Goal: Check status: Check status

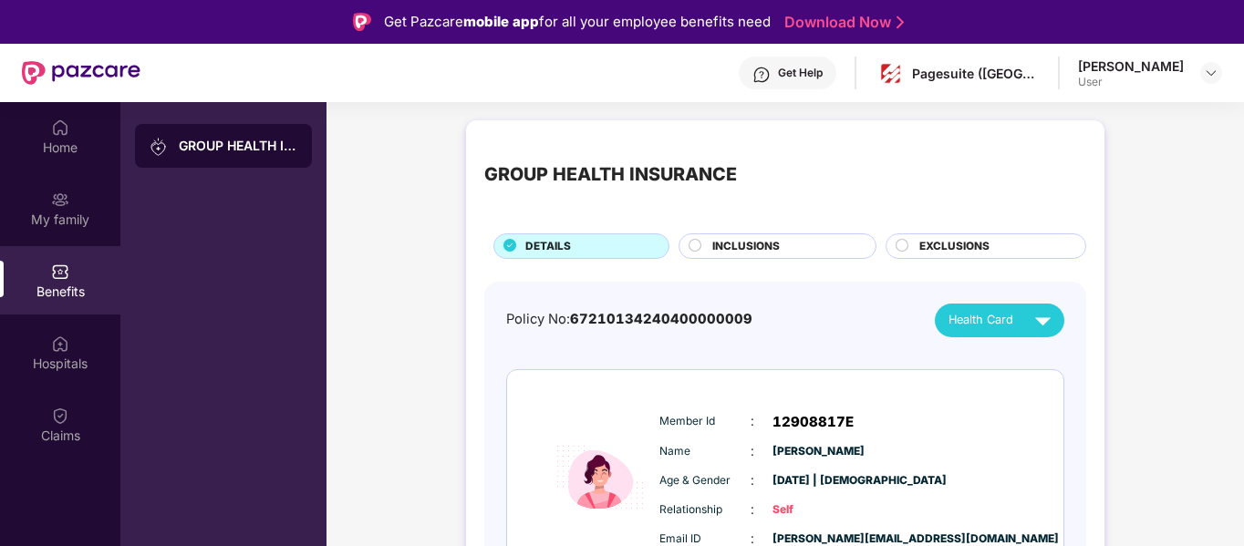
scroll to position [95, 0]
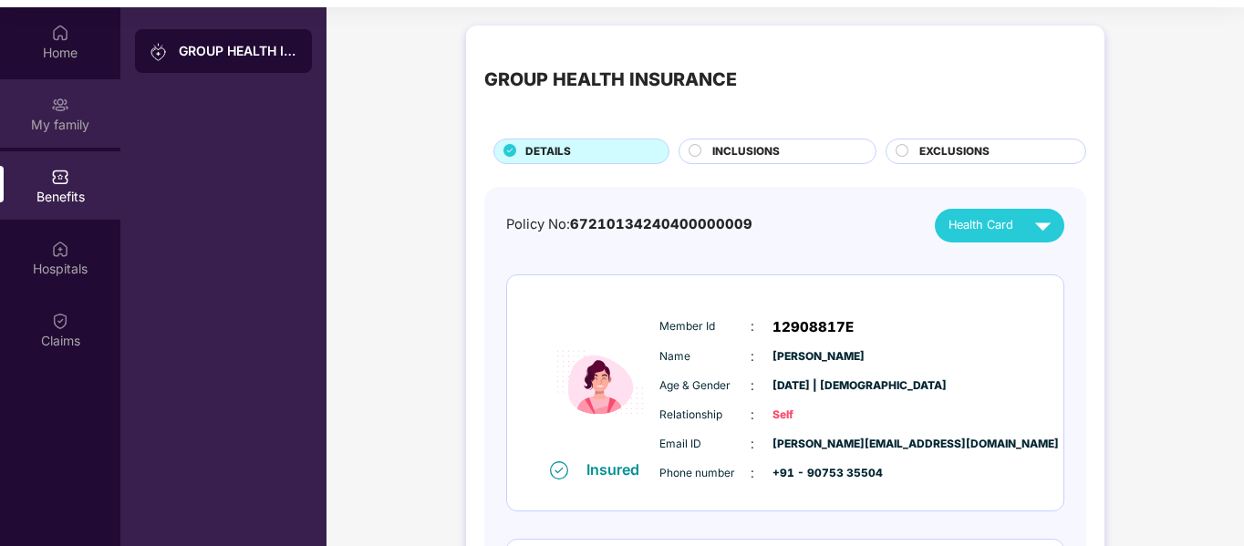
click at [20, 107] on div "My family" at bounding box center [60, 113] width 120 height 68
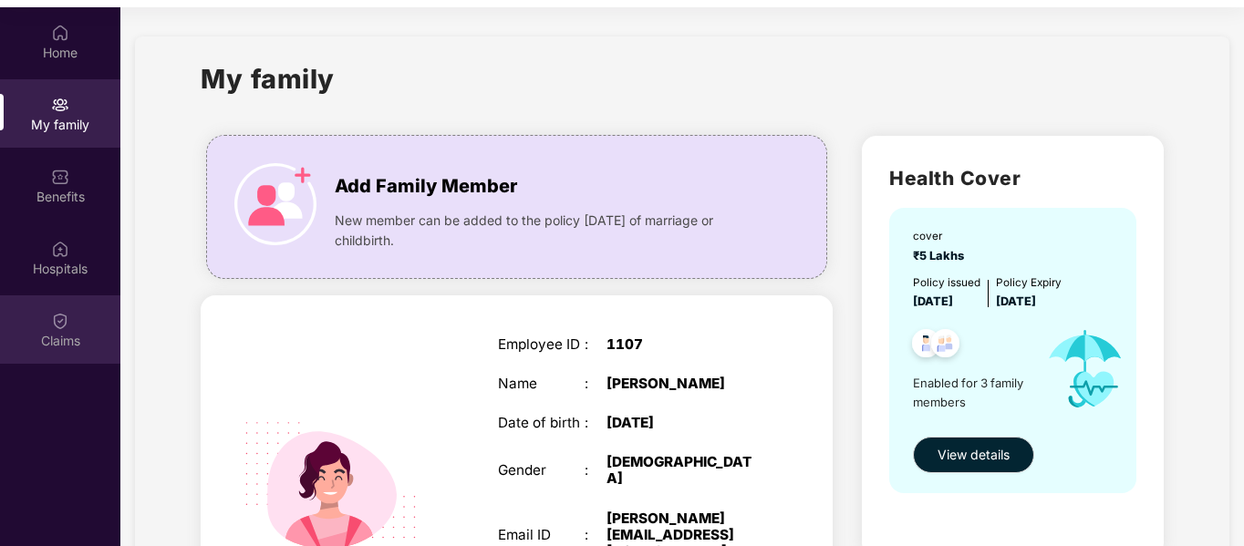
click at [95, 347] on div "Claims" at bounding box center [60, 341] width 120 height 18
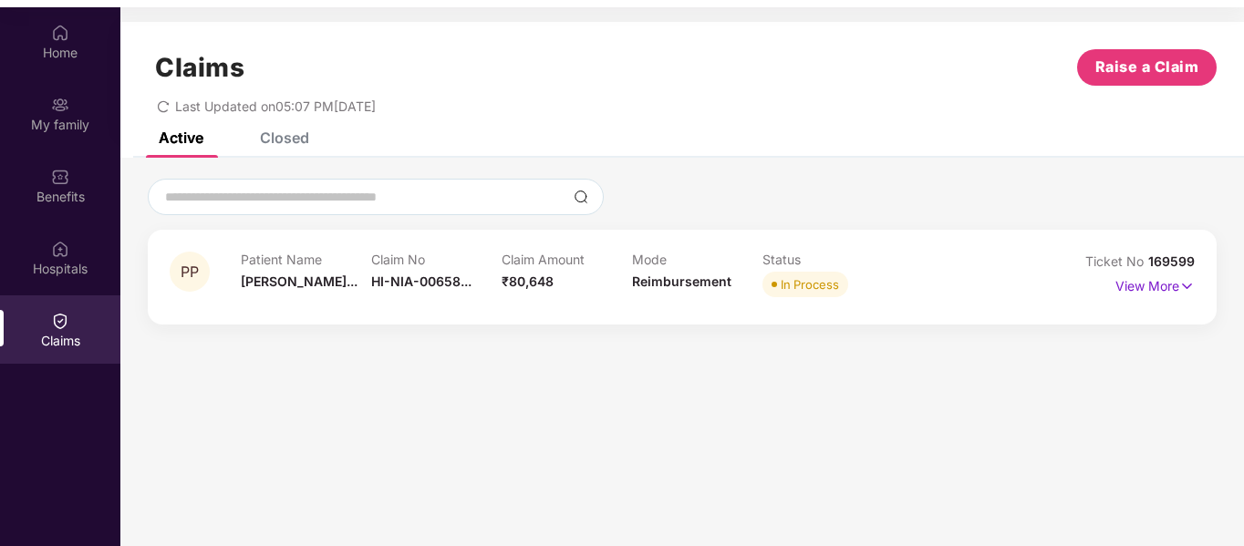
click at [527, 290] on div "Claim Amount ₹80,648" at bounding box center [566, 277] width 130 height 50
click at [1161, 284] on p "View More" at bounding box center [1154, 284] width 79 height 25
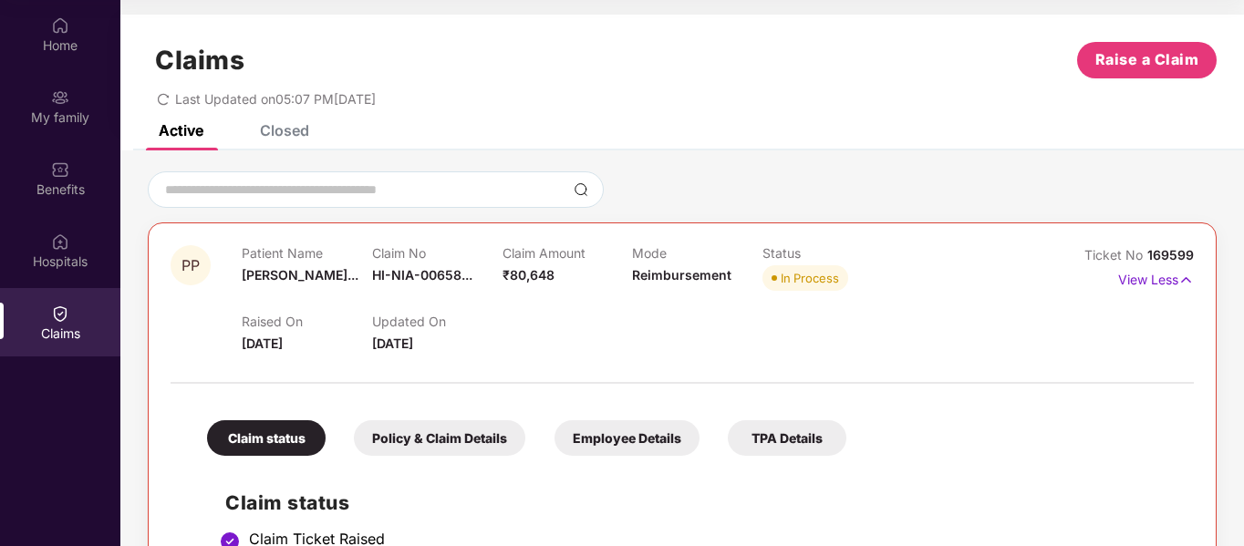
click at [191, 278] on span "PP" at bounding box center [191, 265] width 40 height 40
click at [293, 131] on div "Closed" at bounding box center [284, 130] width 49 height 18
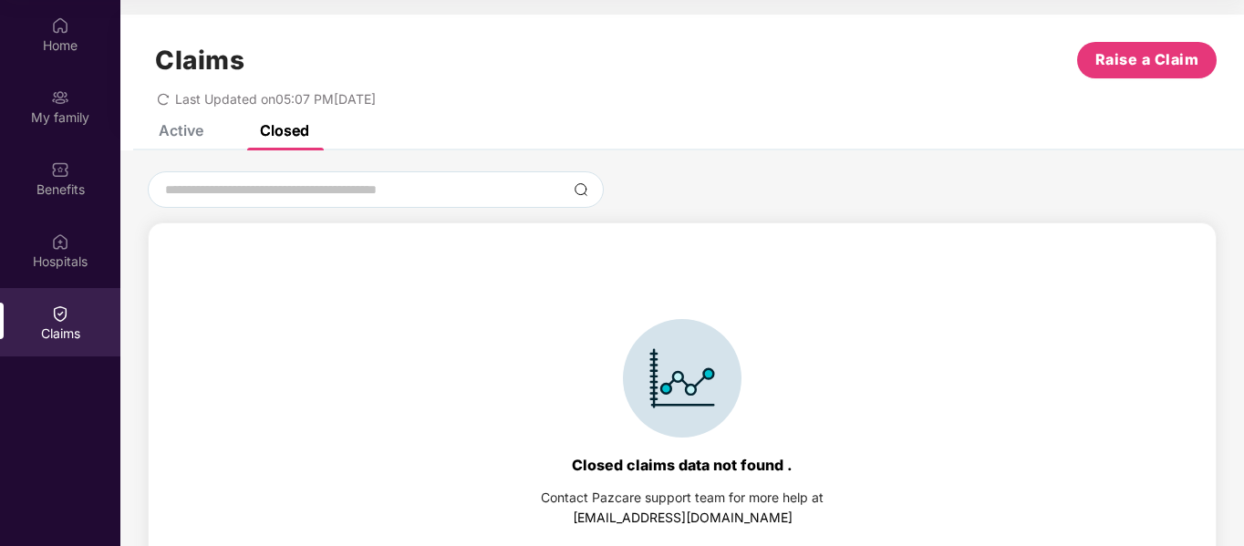
click at [175, 129] on div "Active" at bounding box center [181, 130] width 45 height 18
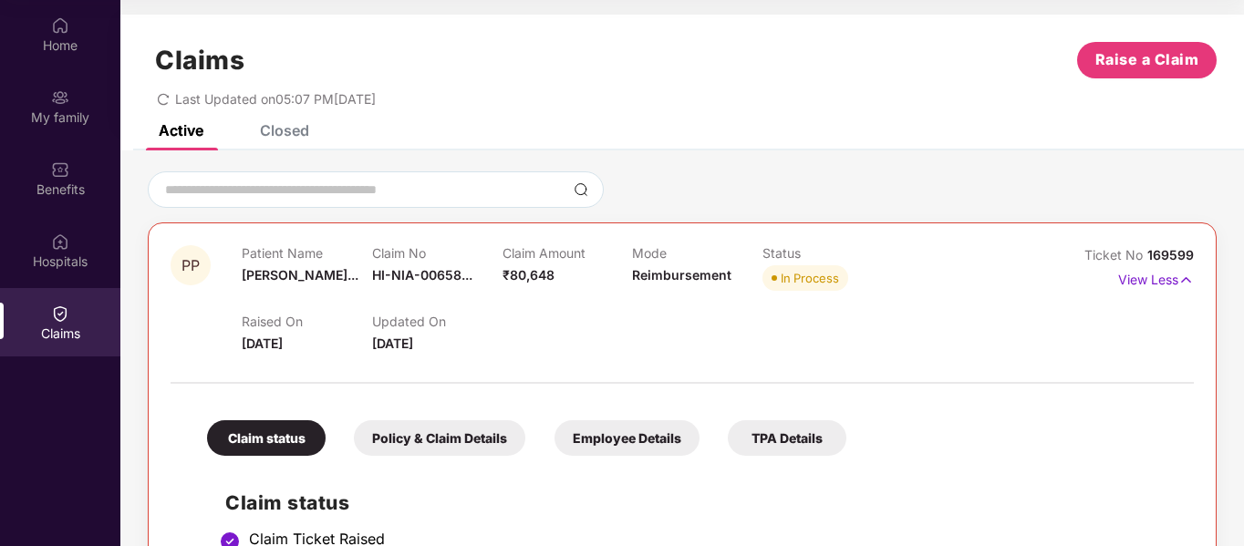
click at [166, 100] on icon "redo" at bounding box center [163, 99] width 13 height 13
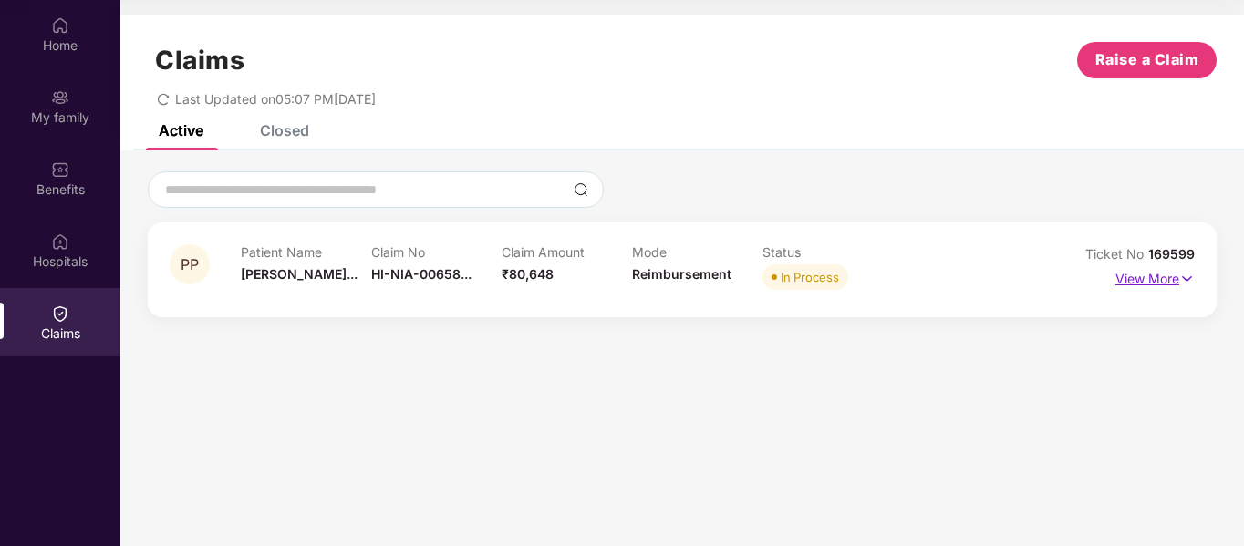
click at [1116, 282] on p "View More" at bounding box center [1154, 276] width 79 height 25
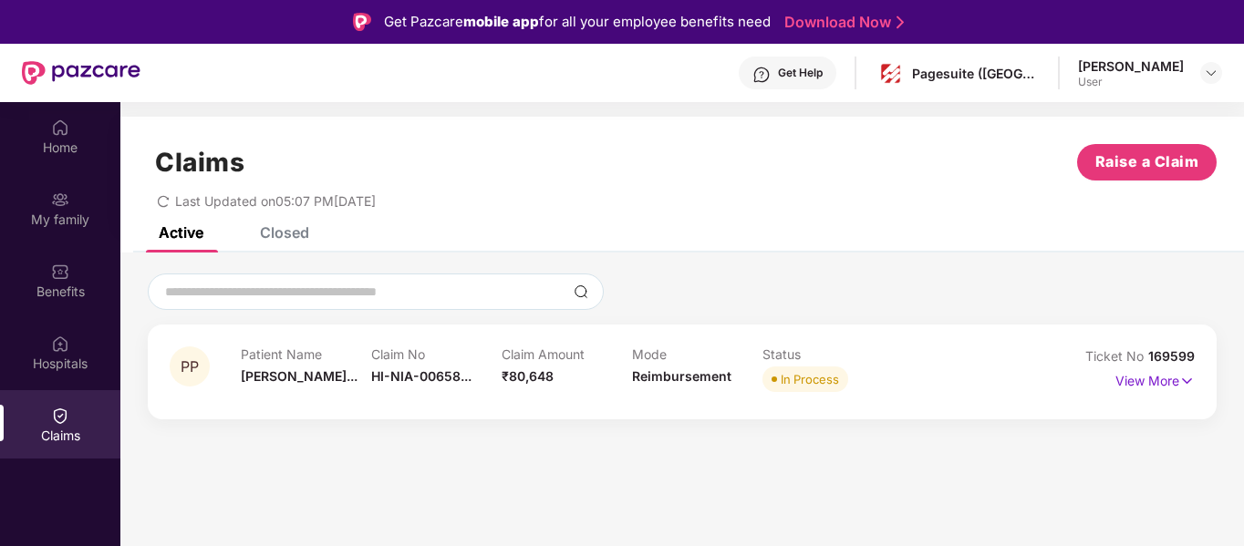
click at [243, 365] on div "Patient Name [PERSON_NAME]..." at bounding box center [306, 371] width 130 height 50
click at [1142, 386] on p "View More" at bounding box center [1154, 379] width 79 height 25
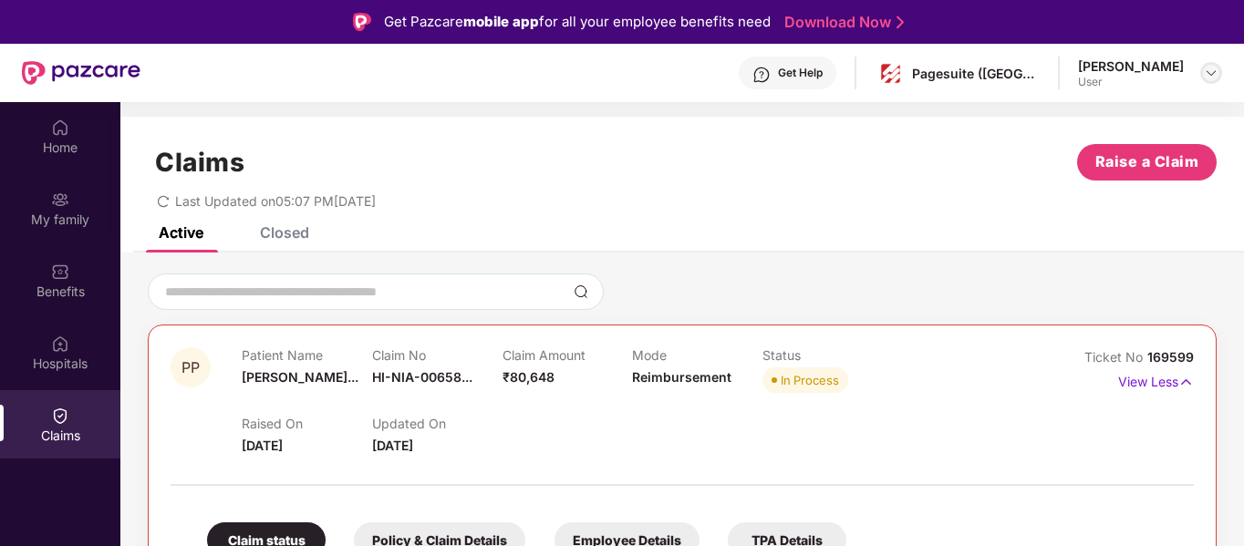
click at [1203, 71] on div at bounding box center [1211, 73] width 22 height 22
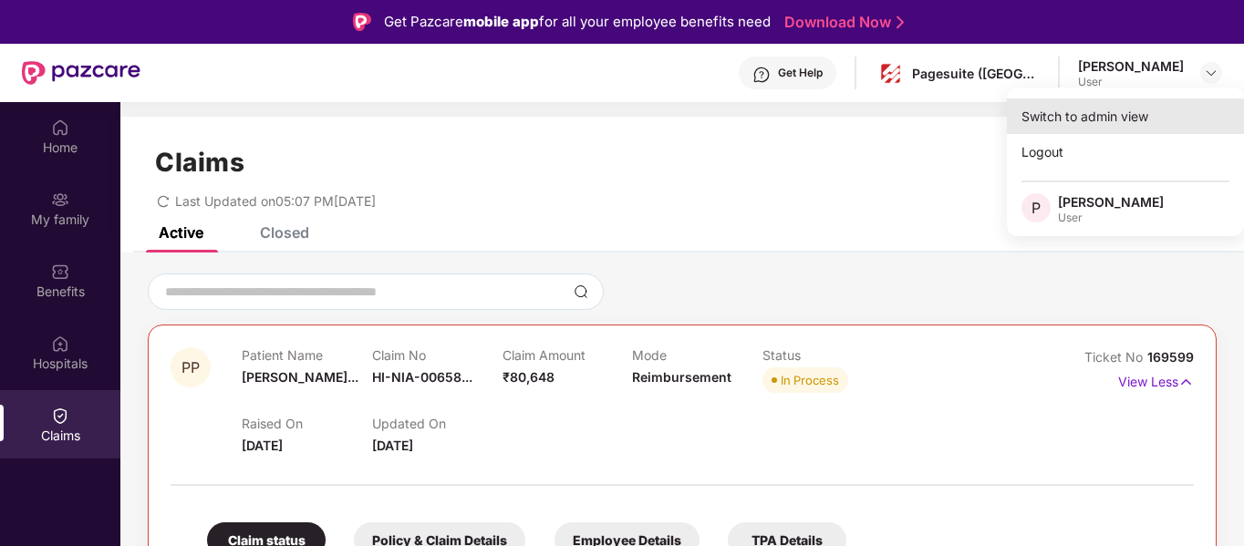
click at [1155, 109] on div "Switch to admin view" at bounding box center [1125, 116] width 237 height 36
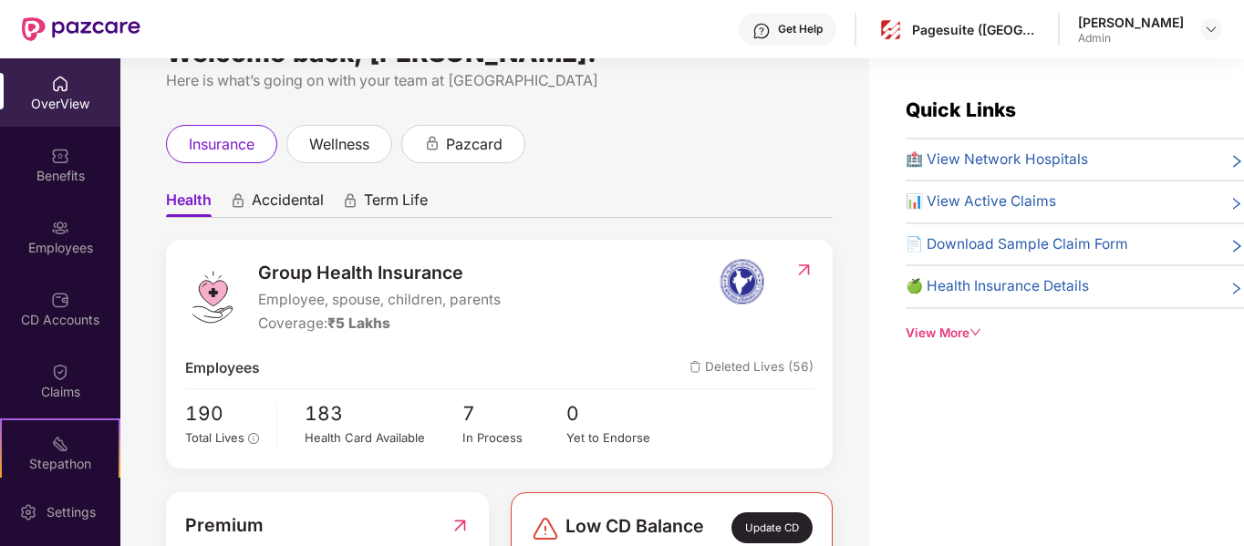
scroll to position [53, 0]
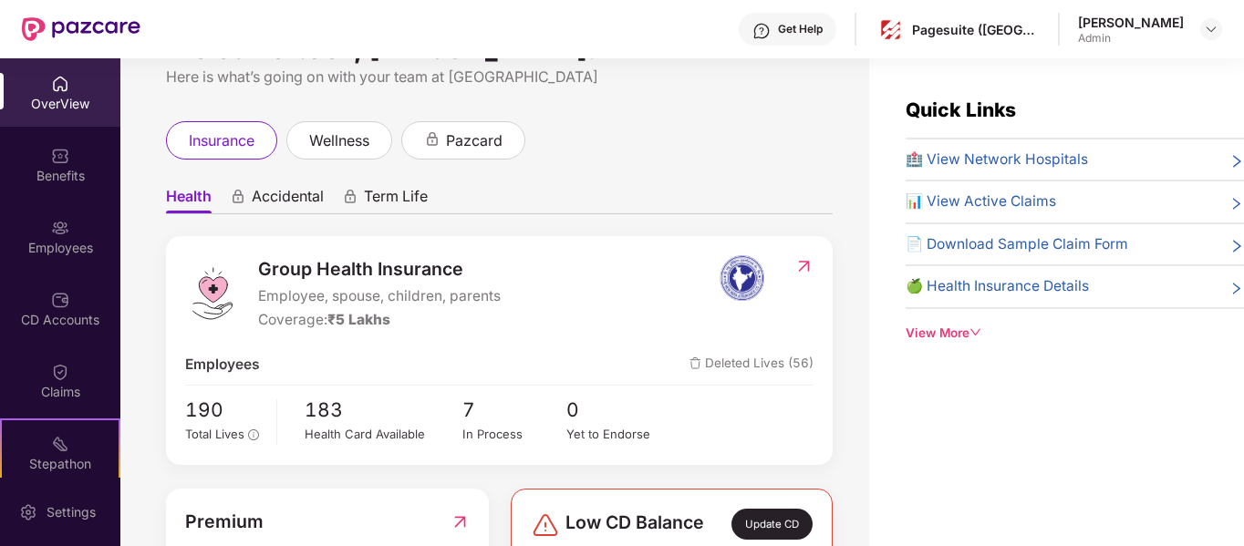
click at [493, 404] on span "7" at bounding box center [514, 410] width 105 height 30
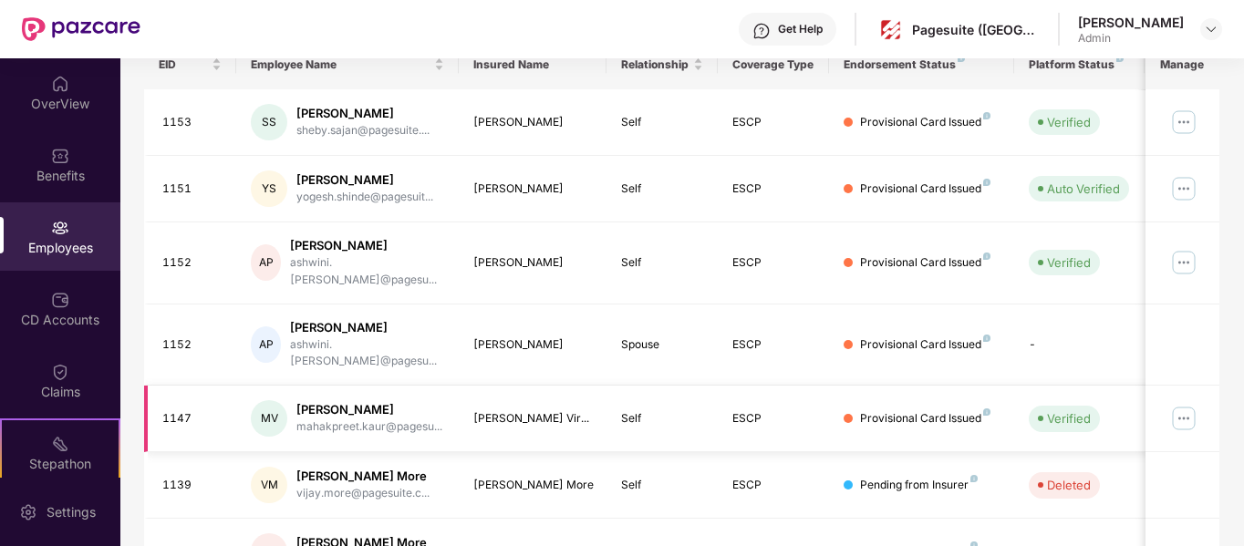
scroll to position [301, 0]
click at [921, 451] on td "Pending from Insurer" at bounding box center [921, 484] width 185 height 67
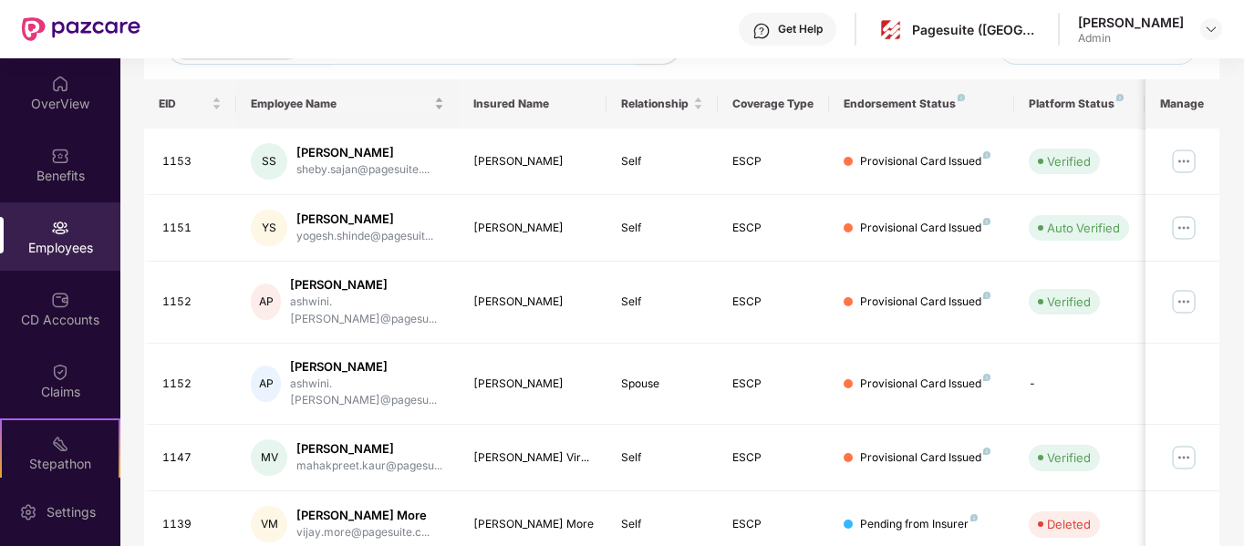
scroll to position [0, 0]
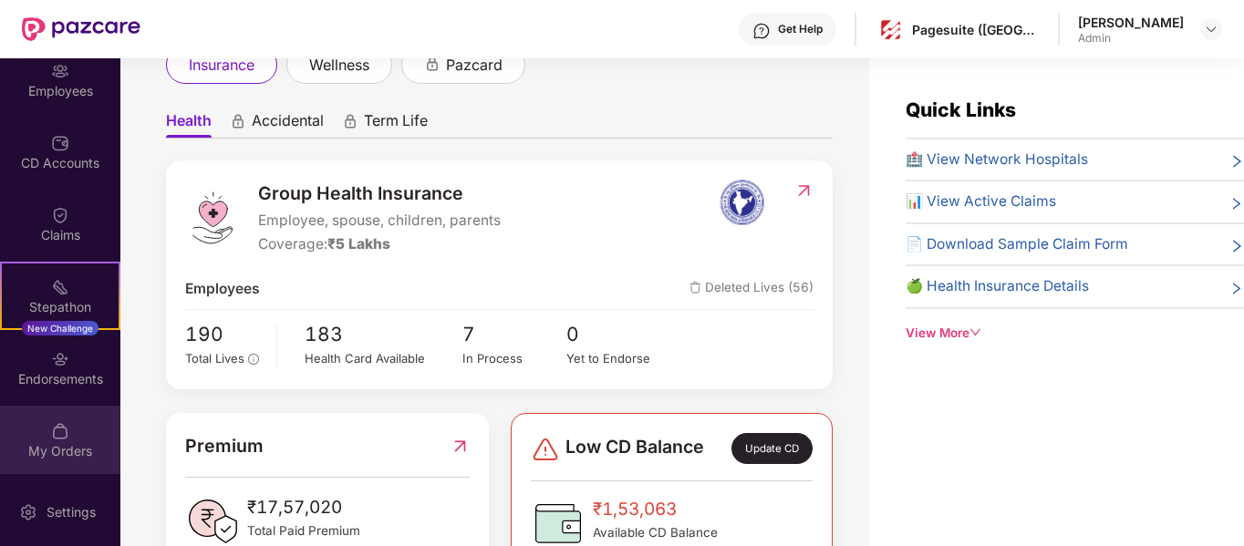
scroll to position [85, 0]
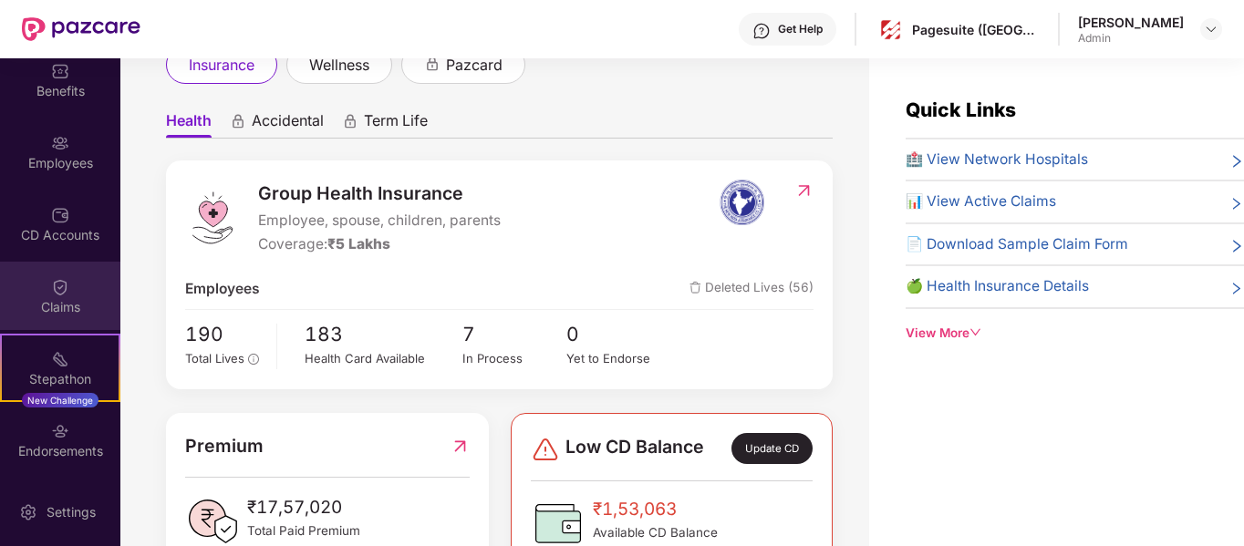
click at [44, 306] on div "Claims" at bounding box center [60, 307] width 120 height 18
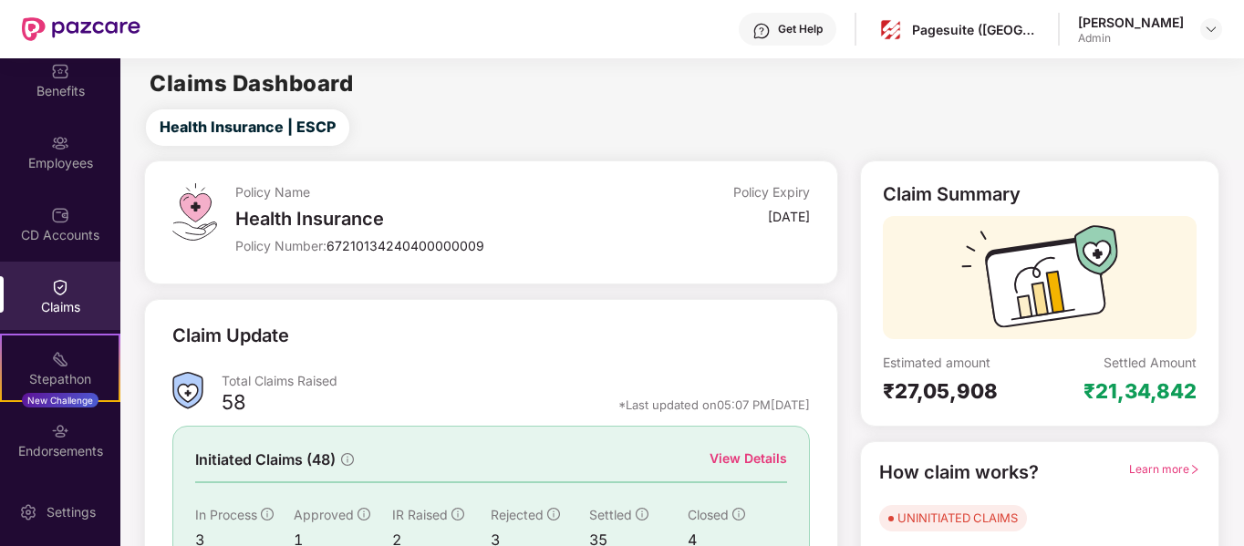
scroll to position [168, 0]
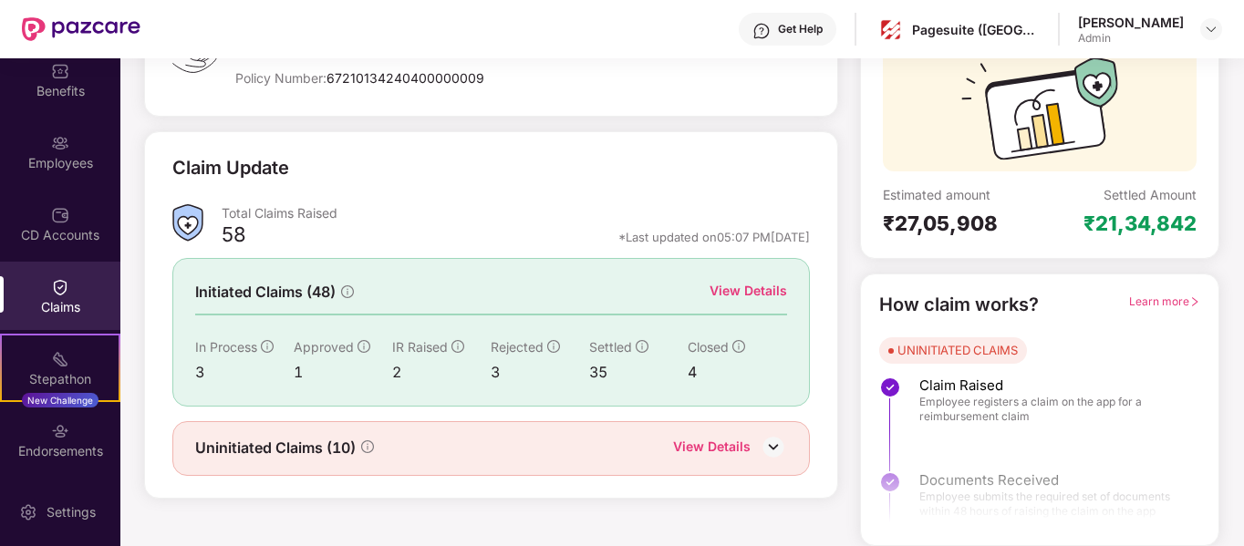
click at [767, 436] on img at bounding box center [773, 446] width 27 height 27
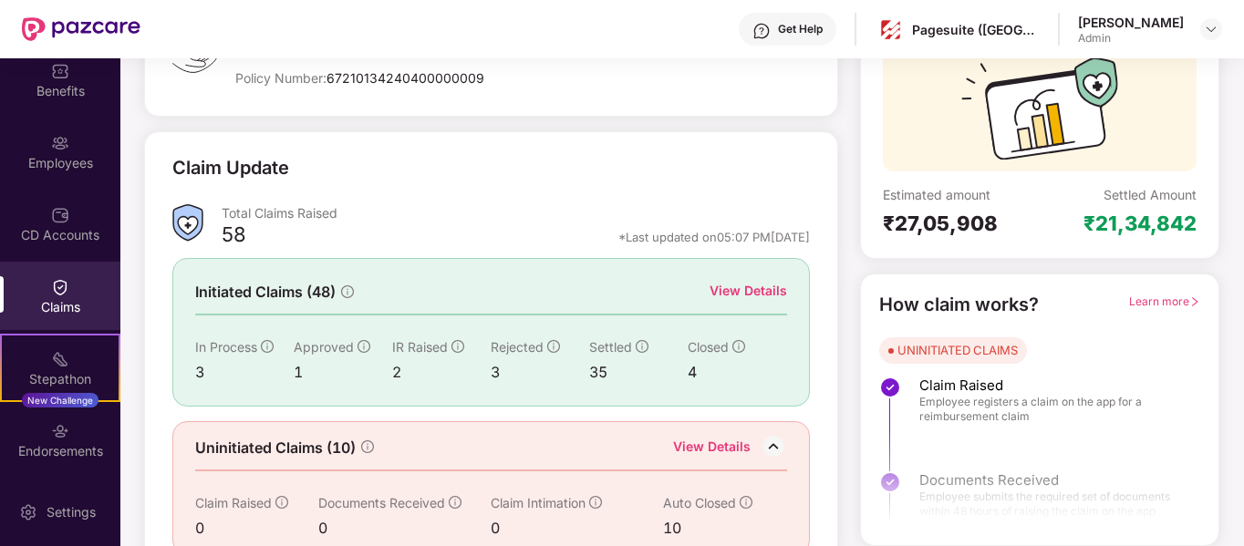
scroll to position [200, 0]
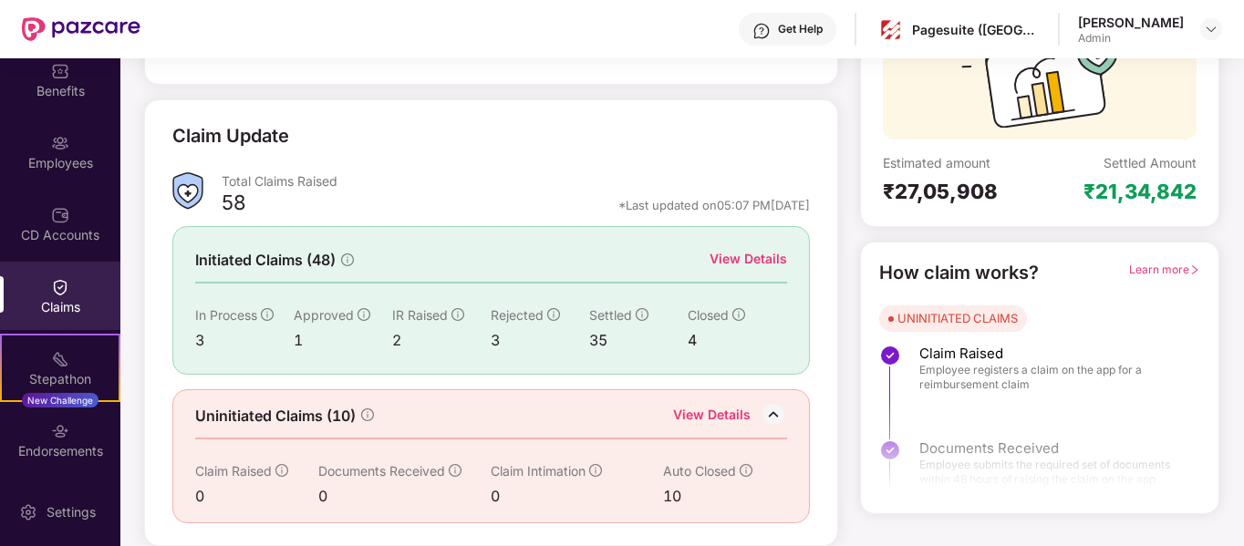
click at [749, 253] on div "View Details" at bounding box center [748, 259] width 78 height 20
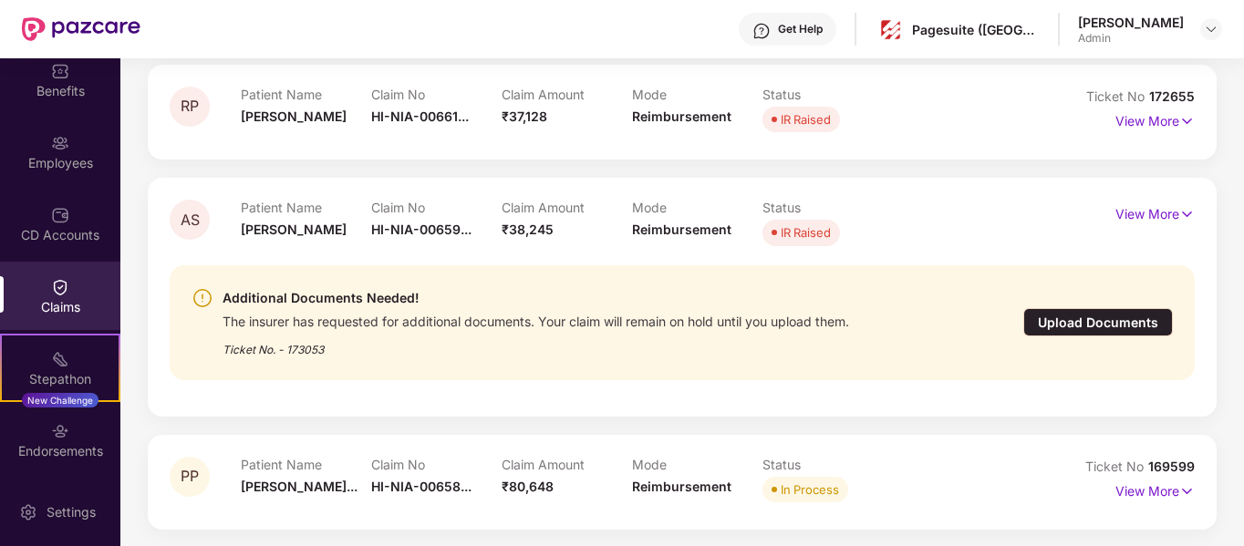
scroll to position [430, 0]
click at [1183, 486] on img at bounding box center [1187, 490] width 16 height 20
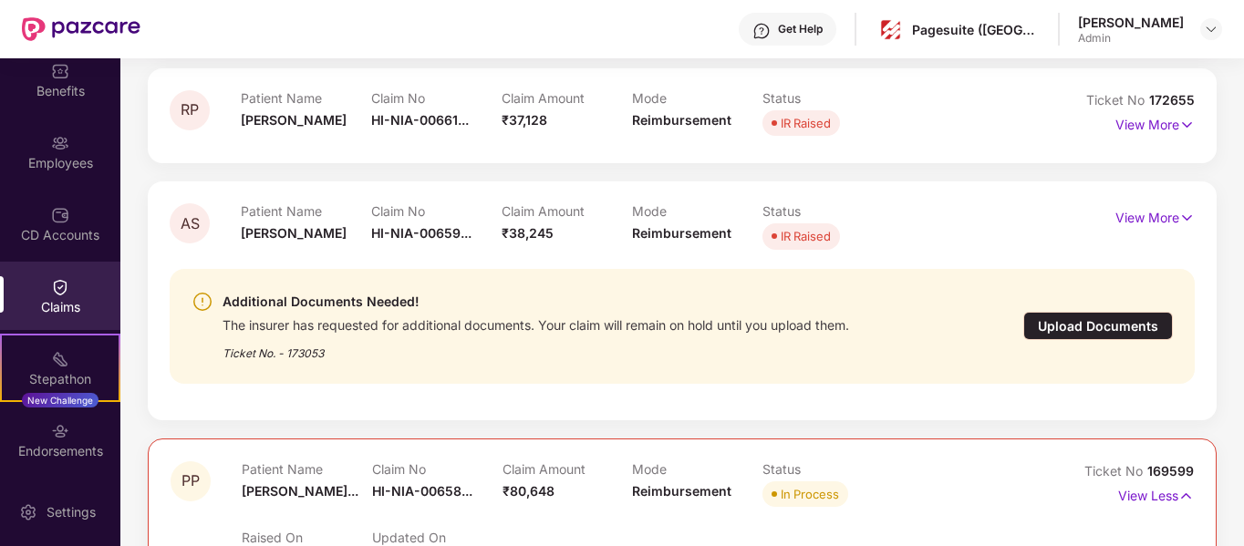
scroll to position [413, 0]
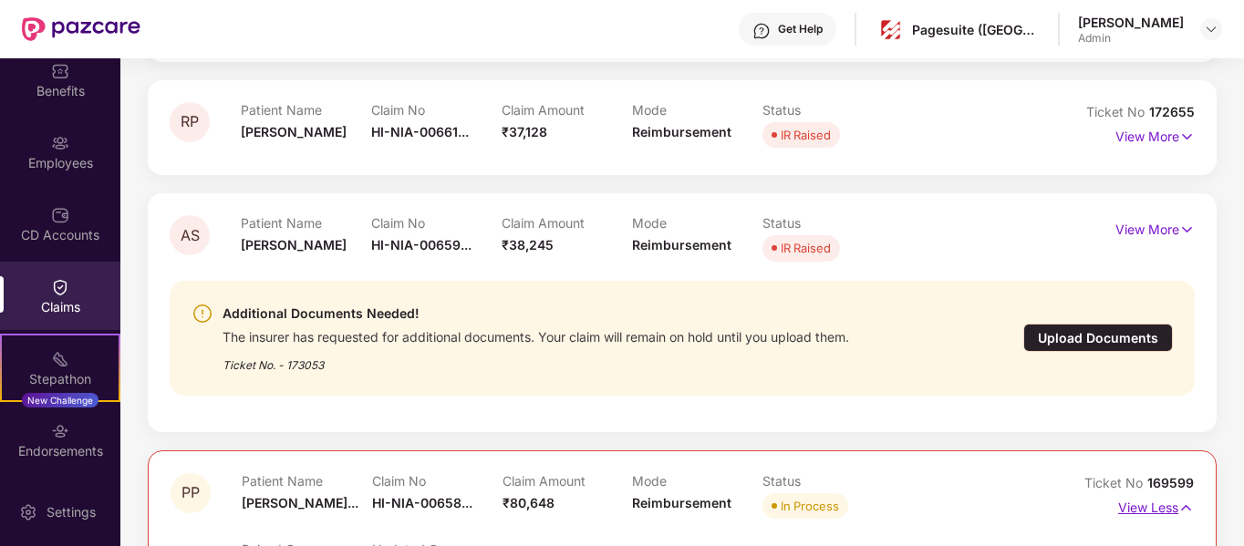
click at [1178, 506] on img at bounding box center [1186, 508] width 16 height 20
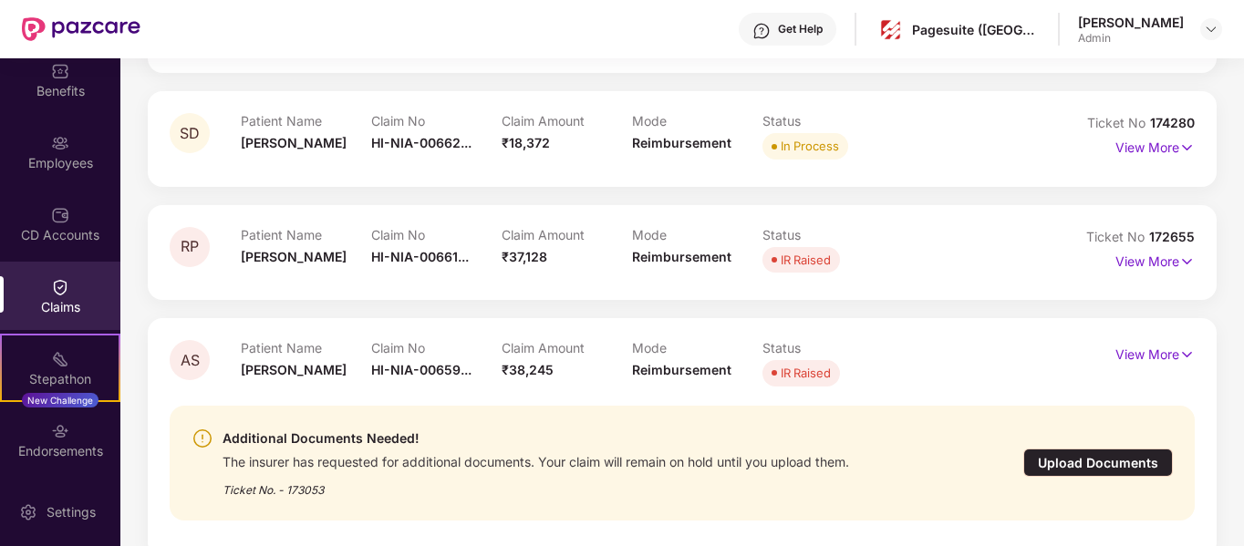
scroll to position [287, 0]
click at [1162, 353] on p "View More" at bounding box center [1154, 353] width 79 height 25
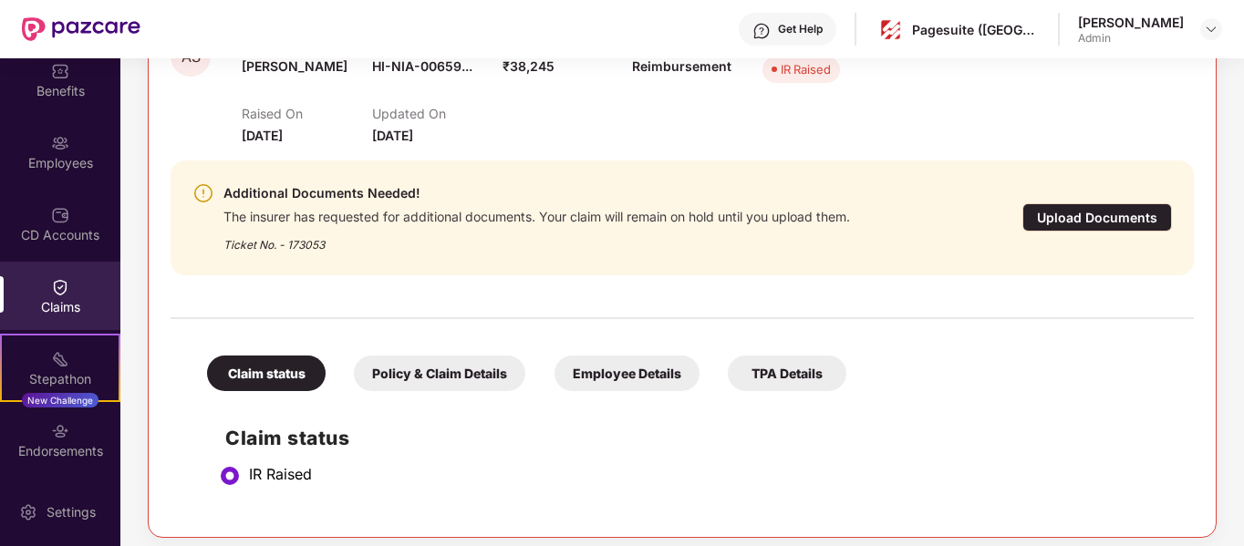
scroll to position [594, 0]
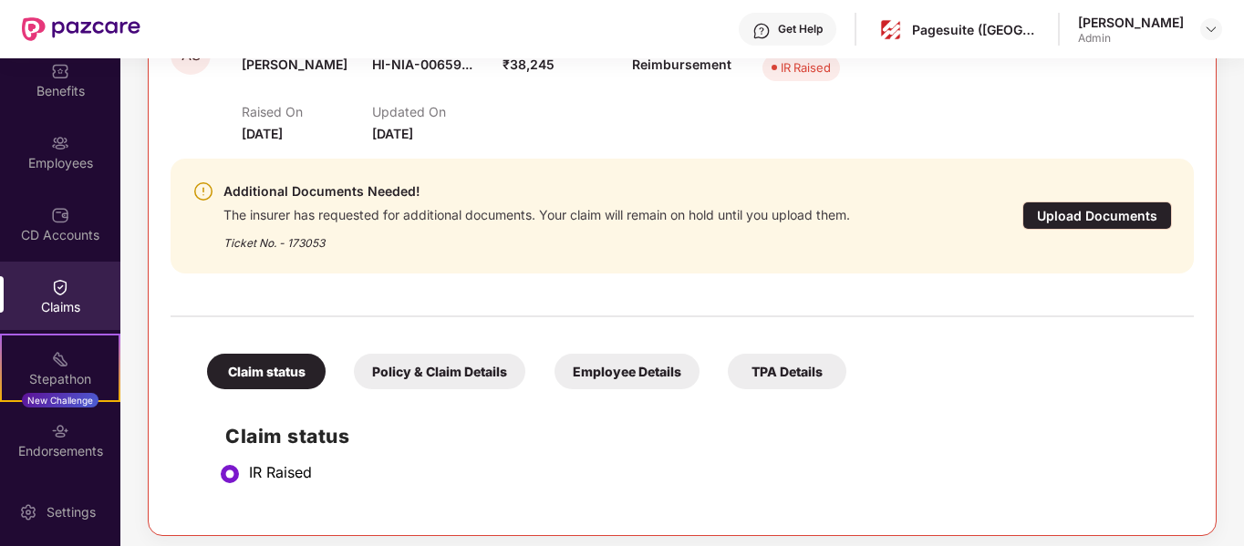
click at [425, 367] on div "Policy & Claim Details" at bounding box center [439, 372] width 171 height 36
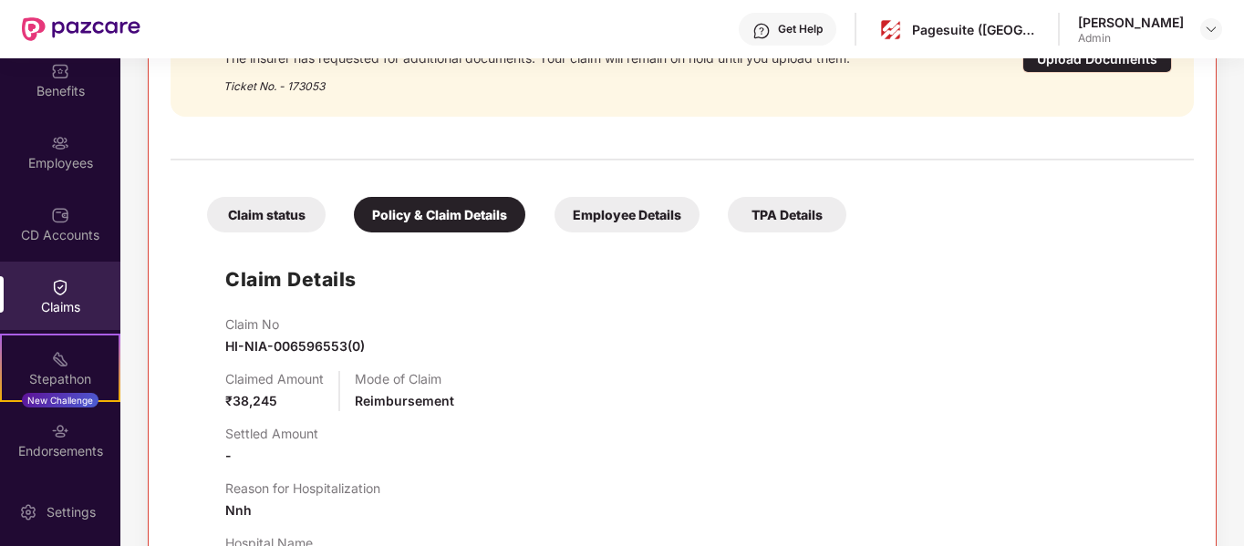
scroll to position [749, 0]
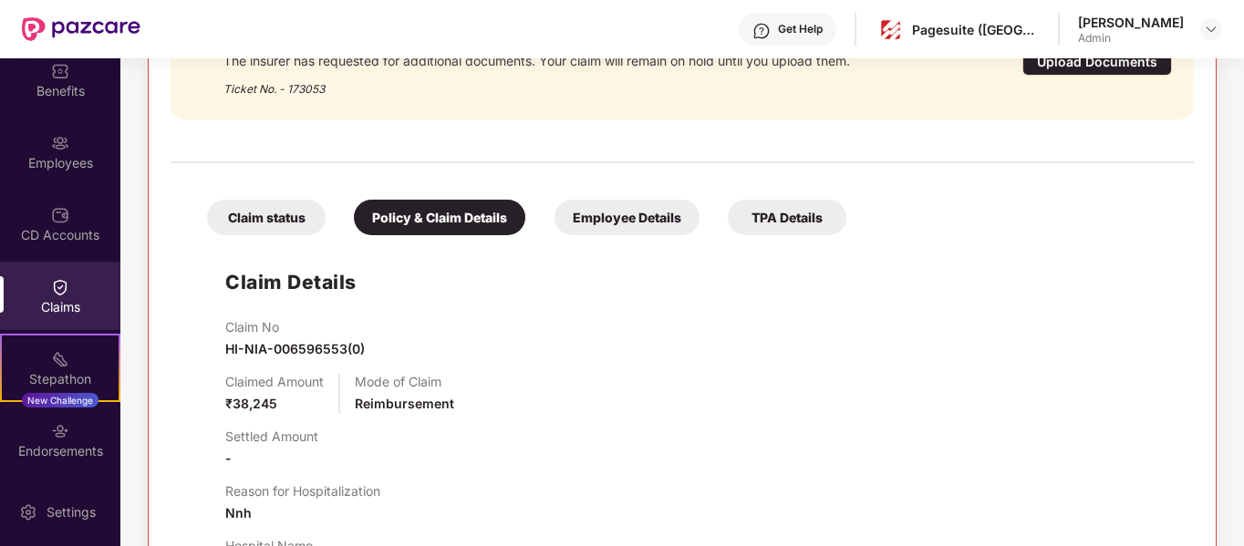
click at [264, 214] on div "Claim status" at bounding box center [266, 218] width 119 height 36
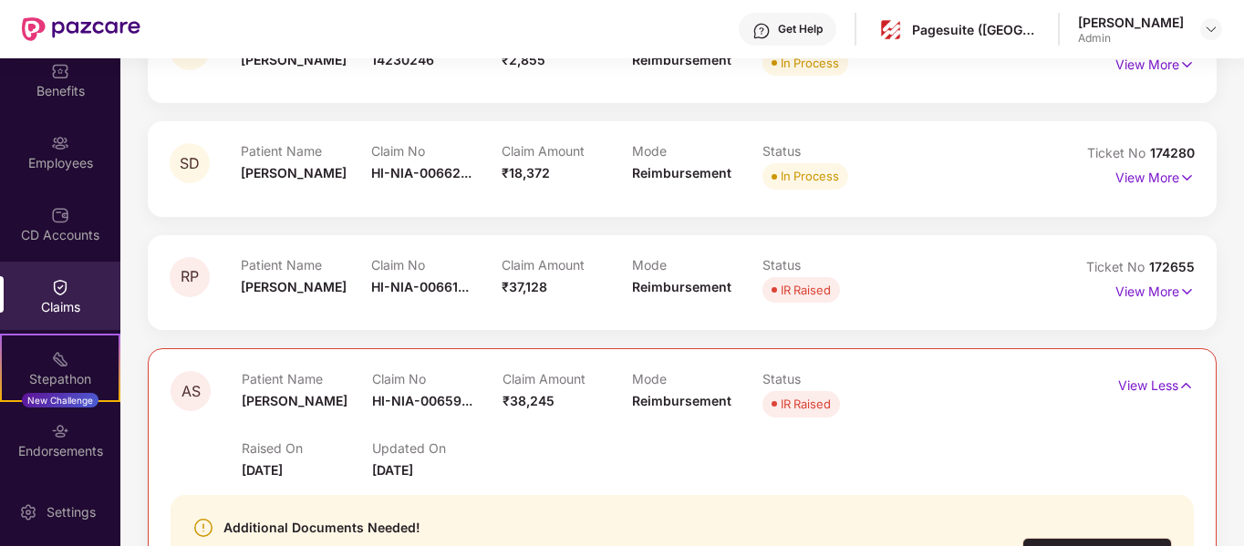
scroll to position [258, 0]
click at [1171, 285] on p "View More" at bounding box center [1154, 289] width 79 height 25
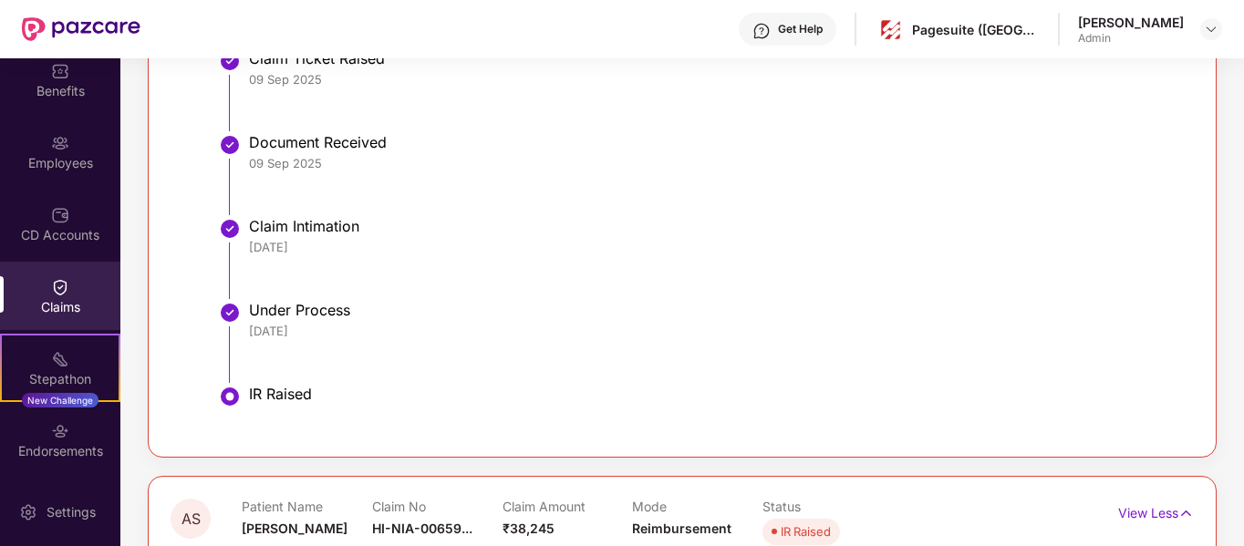
scroll to position [323, 0]
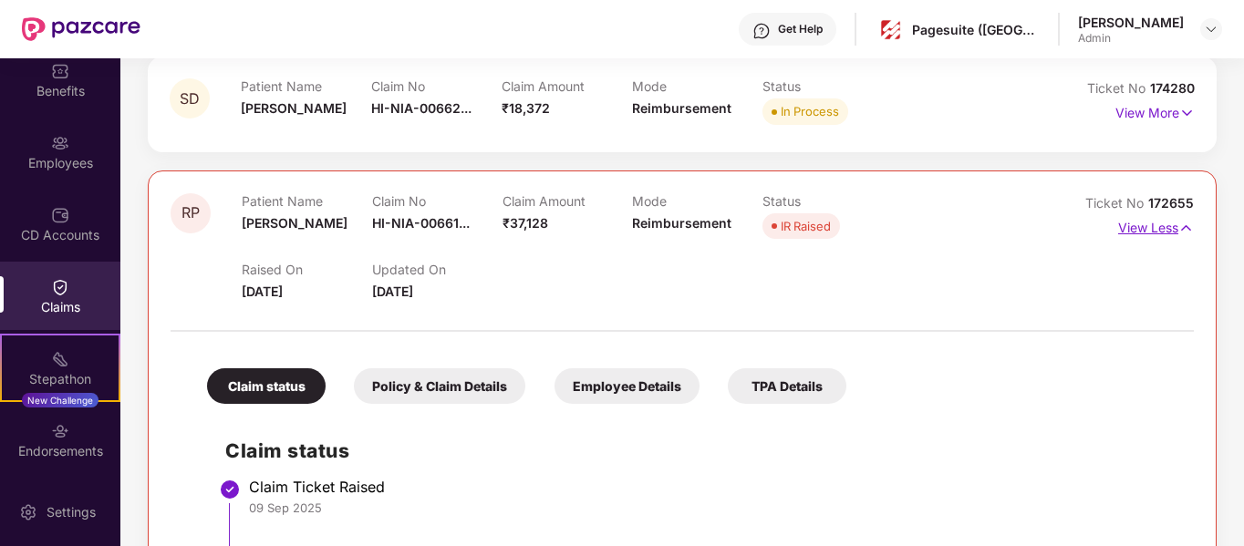
click at [1168, 219] on p "View Less" at bounding box center [1156, 225] width 76 height 25
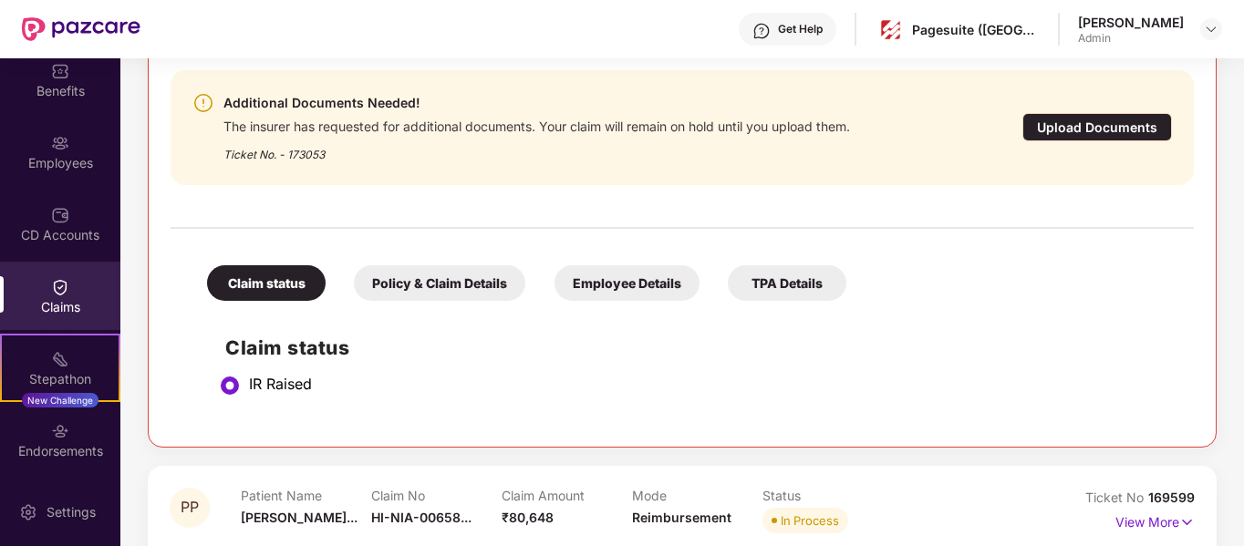
scroll to position [716, 0]
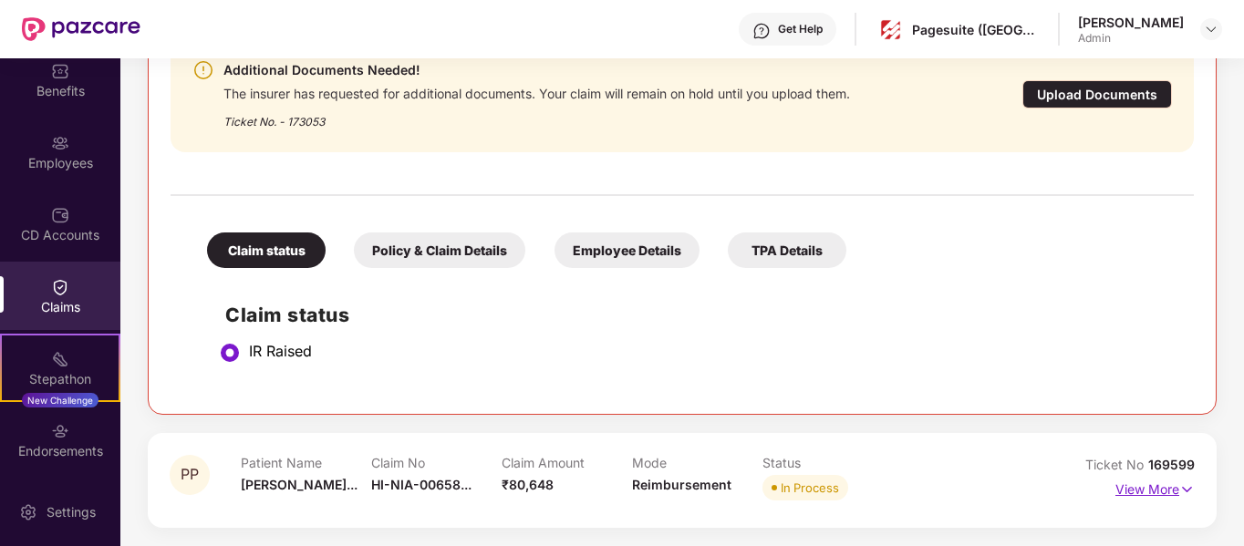
click at [1173, 490] on p "View More" at bounding box center [1154, 487] width 79 height 25
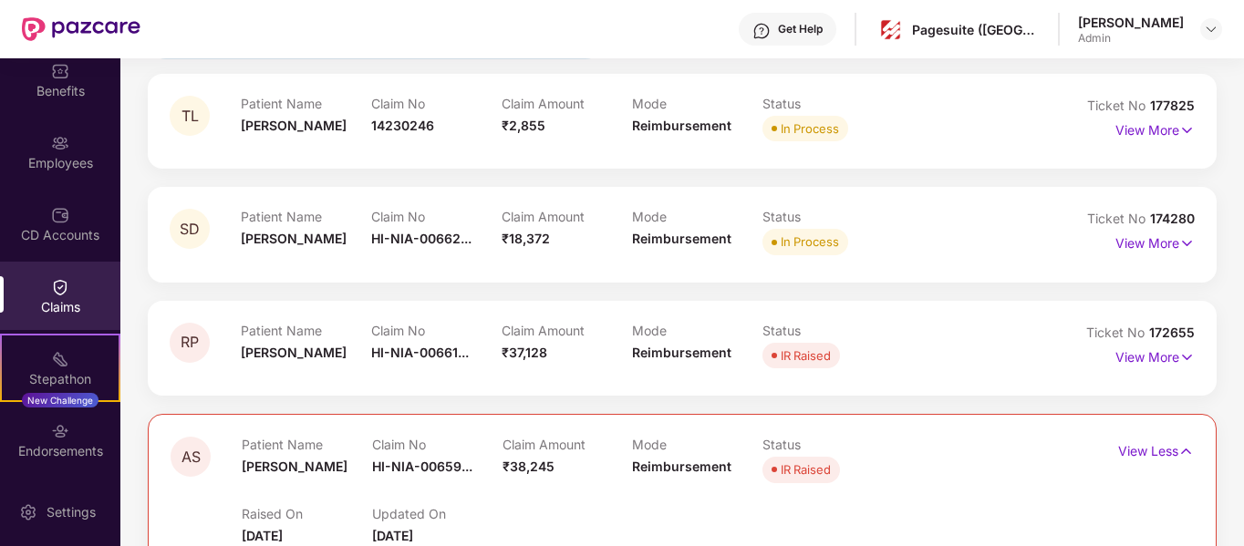
scroll to position [191, 0]
click at [1179, 344] on p "View More" at bounding box center [1154, 356] width 79 height 25
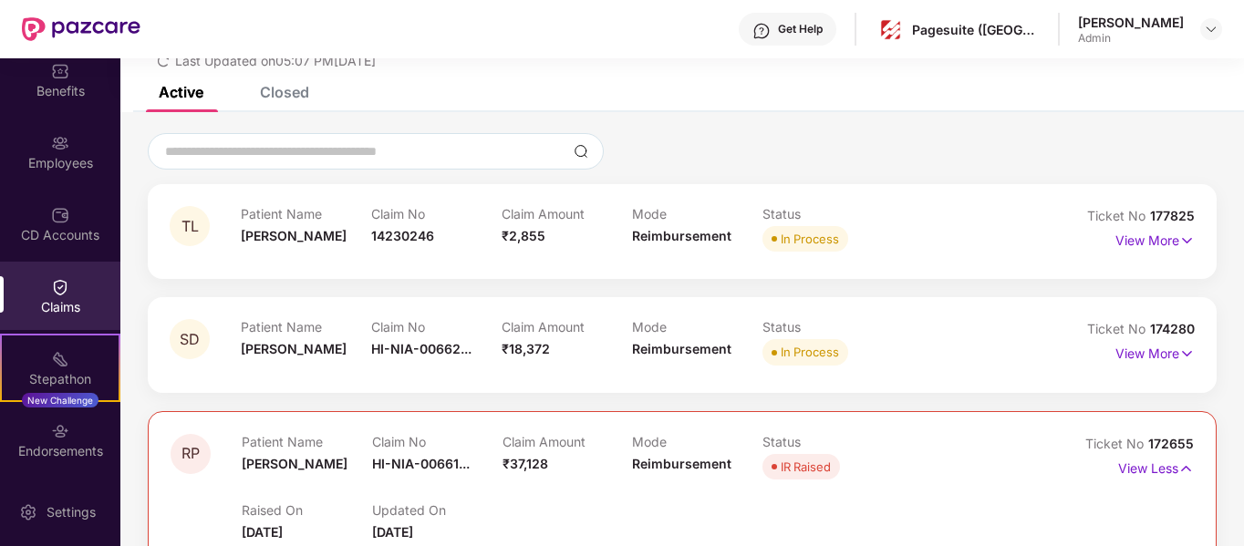
scroll to position [81, 0]
click at [1173, 355] on p "View More" at bounding box center [1154, 352] width 79 height 25
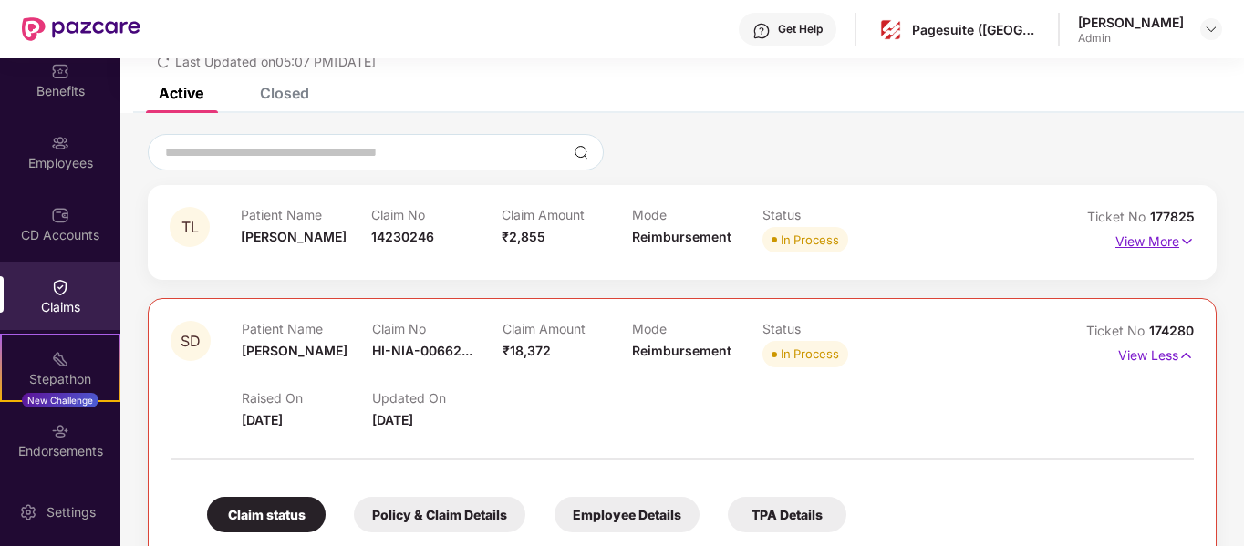
click at [1160, 234] on p "View More" at bounding box center [1154, 239] width 79 height 25
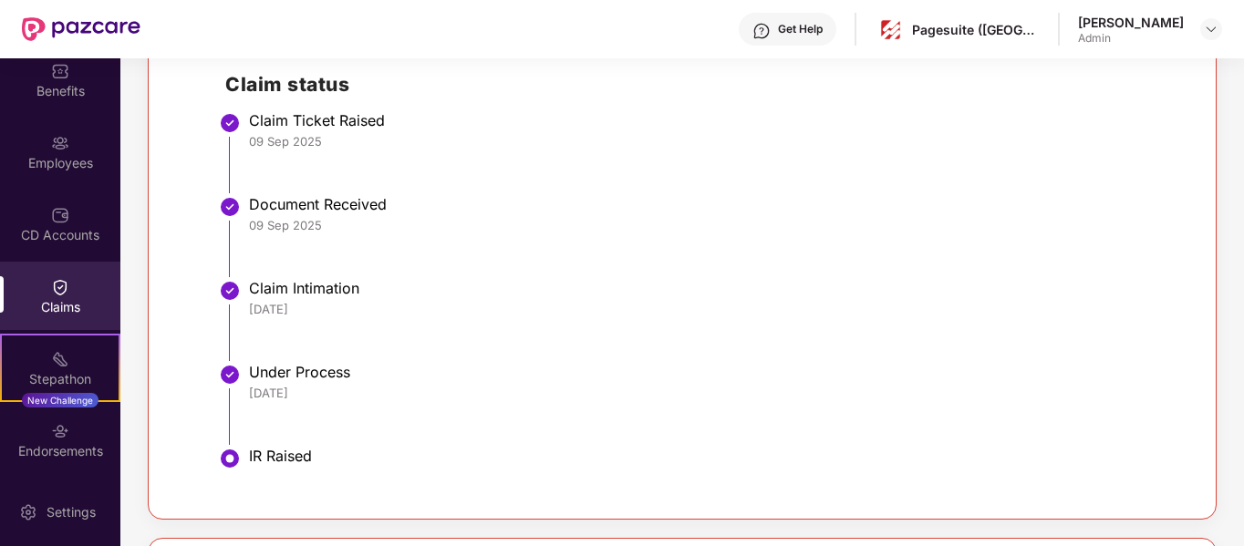
scroll to position [2341, 0]
